Goal: Task Accomplishment & Management: Manage account settings

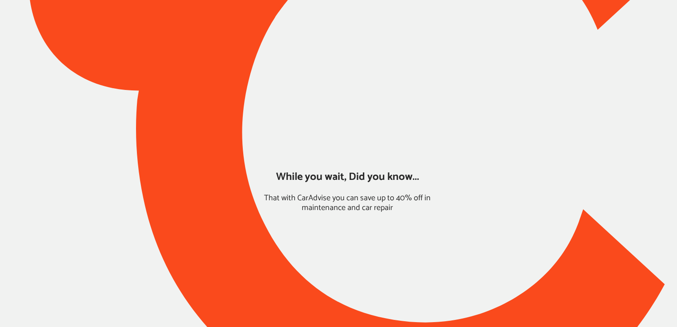
type input "*****"
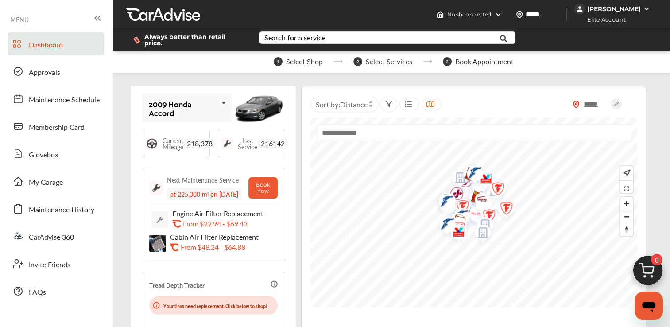
click at [620, 12] on div "[PERSON_NAME]" at bounding box center [614, 9] width 54 height 8
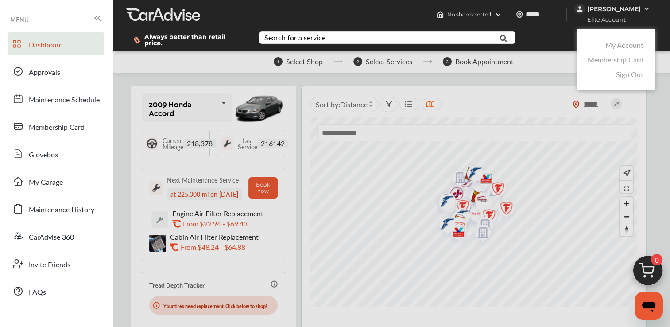
click at [610, 43] on link "My Account" at bounding box center [625, 45] width 38 height 10
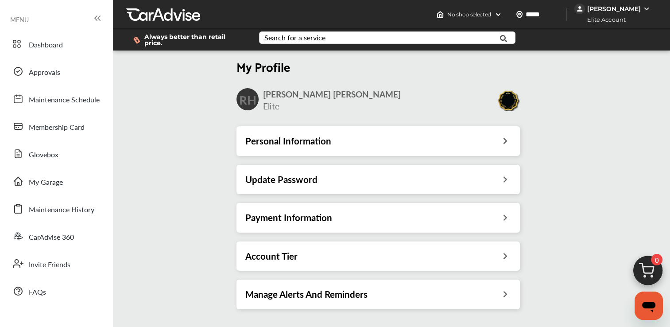
click at [317, 250] on div "Account Tier" at bounding box center [378, 256] width 266 height 12
